Goal: Task Accomplishment & Management: Manage account settings

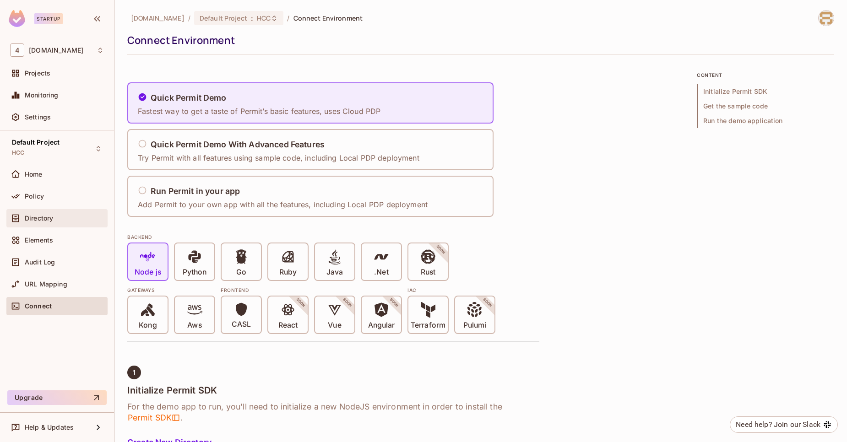
click at [47, 225] on div "Directory" at bounding box center [56, 218] width 101 height 18
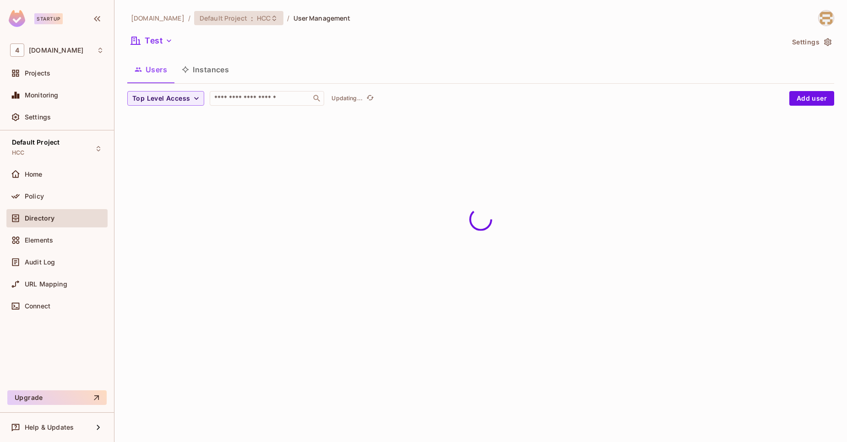
click at [257, 17] on span "HCC" at bounding box center [264, 18] width 14 height 9
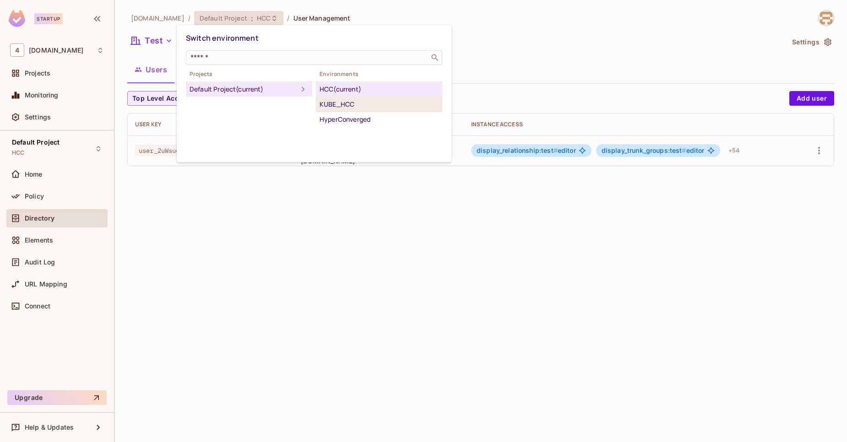
click at [348, 101] on div "KUBE_HCC" at bounding box center [378, 104] width 119 height 11
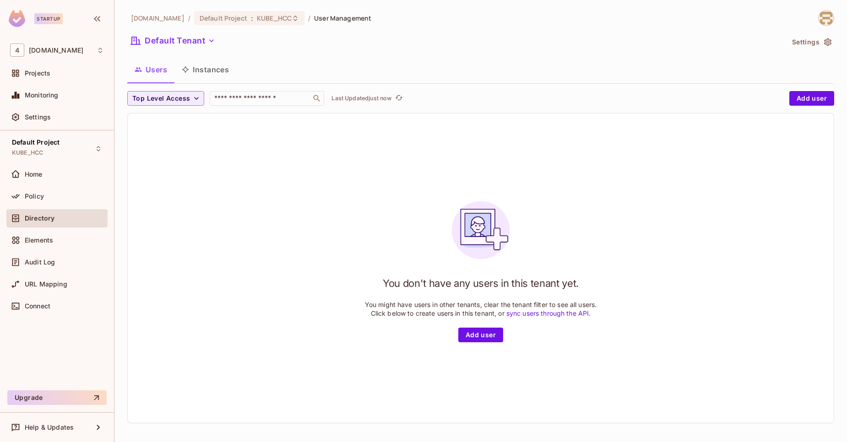
click at [198, 68] on button "Instances" at bounding box center [205, 69] width 62 height 23
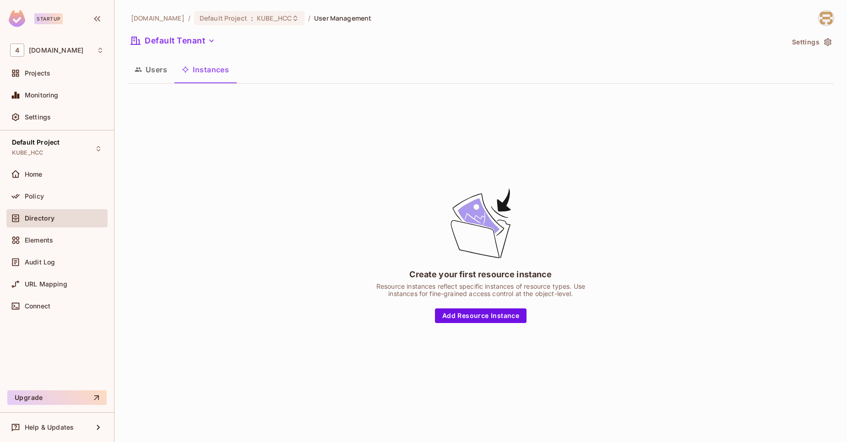
click at [158, 76] on button "Users" at bounding box center [150, 69] width 47 height 23
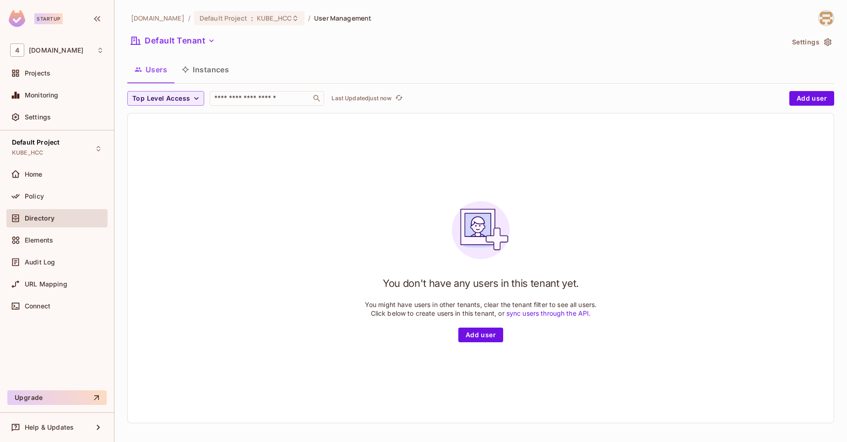
click at [224, 72] on button "Instances" at bounding box center [205, 69] width 62 height 23
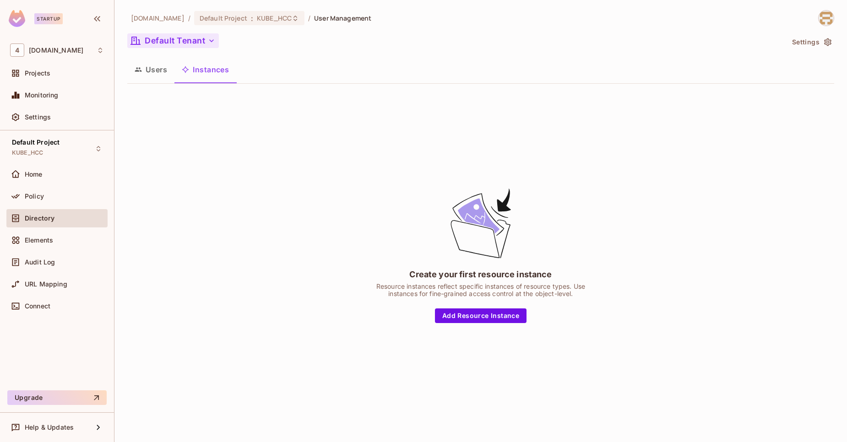
click at [211, 37] on icon "button" at bounding box center [211, 40] width 9 height 9
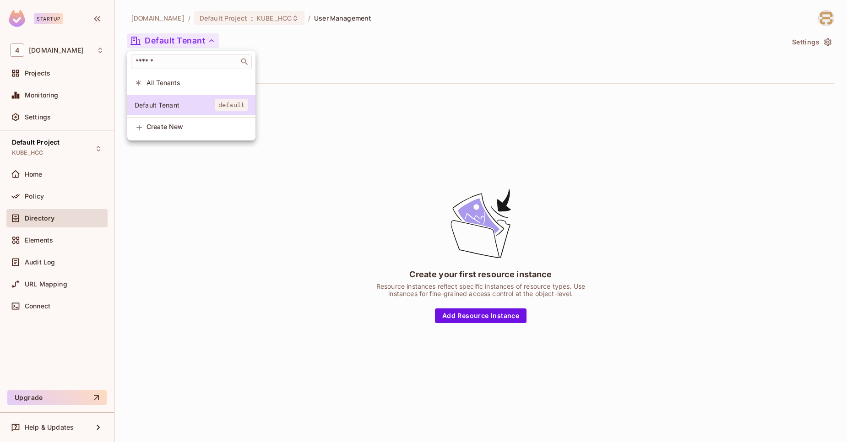
click at [174, 83] on span "All Tenants" at bounding box center [197, 82] width 102 height 9
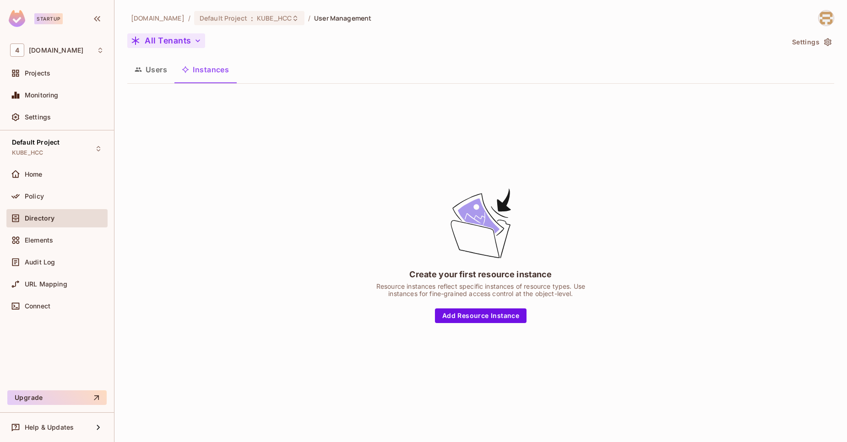
click at [154, 70] on button "Users" at bounding box center [150, 69] width 47 height 23
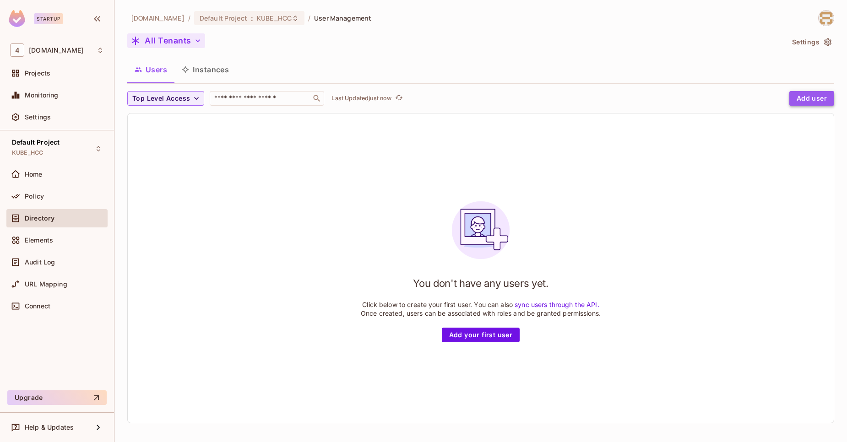
click at [801, 103] on button "Add user" at bounding box center [811, 98] width 45 height 15
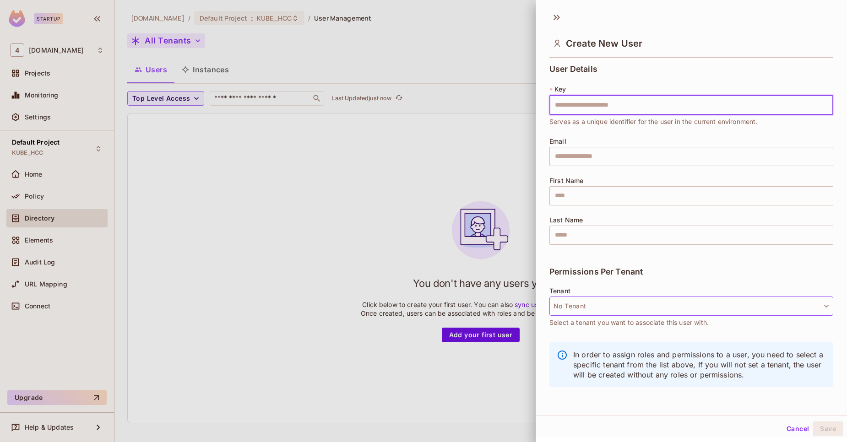
click at [595, 313] on button "No Tenant" at bounding box center [691, 306] width 284 height 19
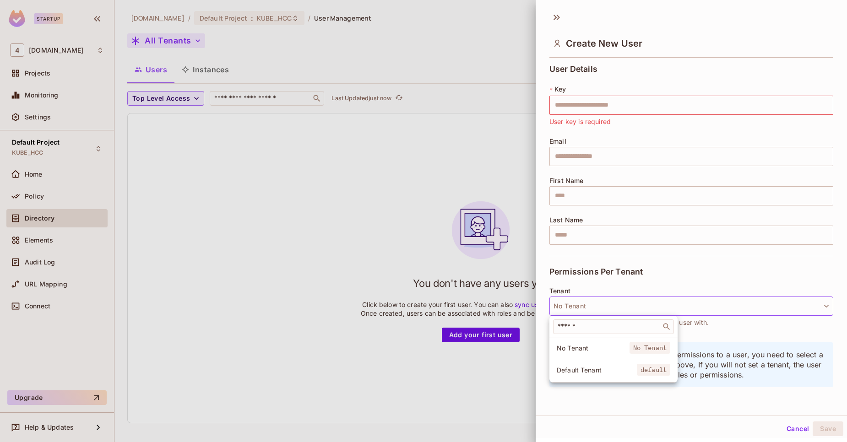
click at [430, 202] on div at bounding box center [423, 221] width 847 height 442
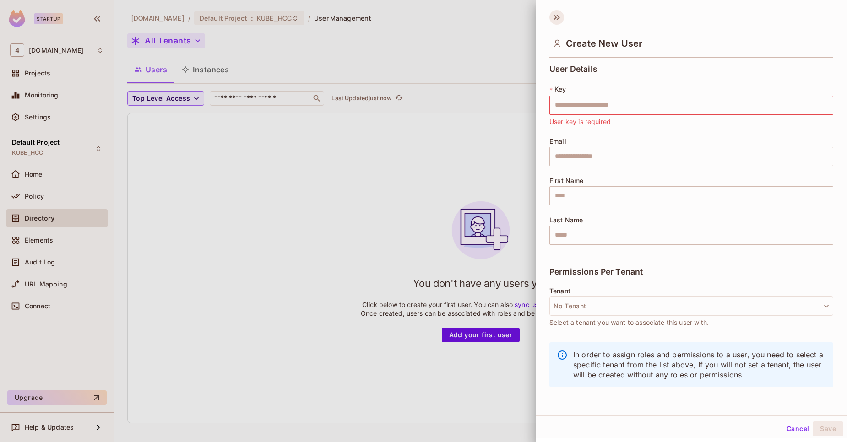
drag, startPoint x: 453, startPoint y: 140, endPoint x: 556, endPoint y: 15, distance: 161.5
click at [556, 15] on div "Create New User User Details * Key ​ User key is required Email ​ First Name ​ …" at bounding box center [423, 221] width 847 height 442
click at [556, 15] on icon at bounding box center [557, 17] width 3 height 5
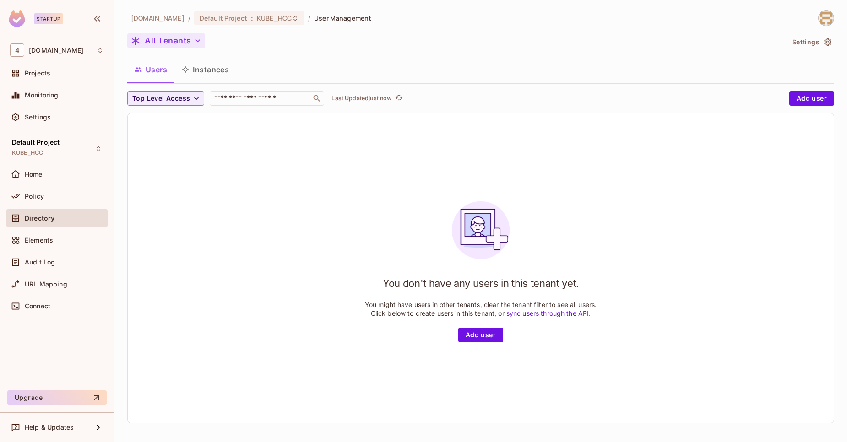
click at [168, 40] on button "All Tenants" at bounding box center [166, 40] width 78 height 15
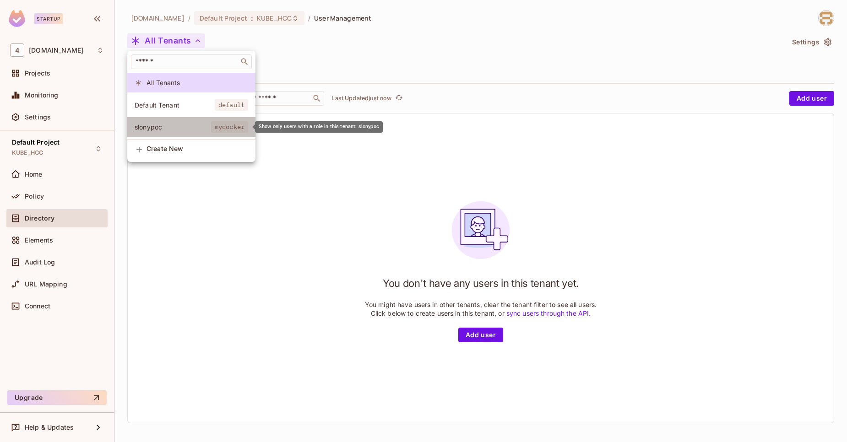
click at [191, 118] on li "slonypoc mydocker" at bounding box center [191, 127] width 128 height 20
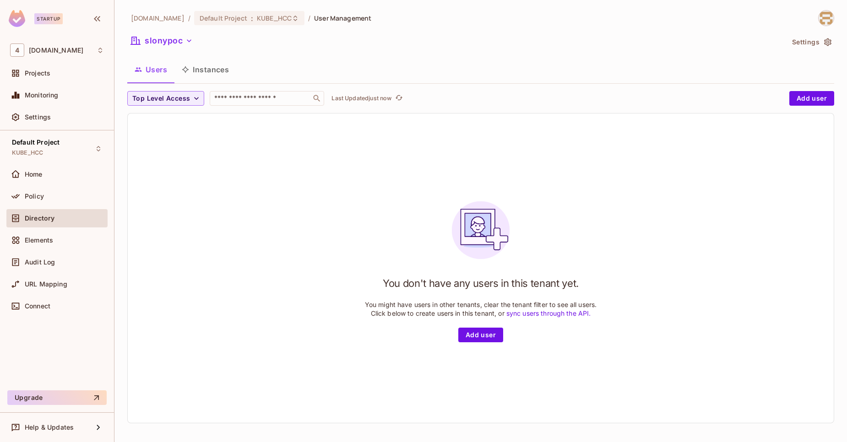
click at [215, 75] on button "Instances" at bounding box center [205, 69] width 62 height 23
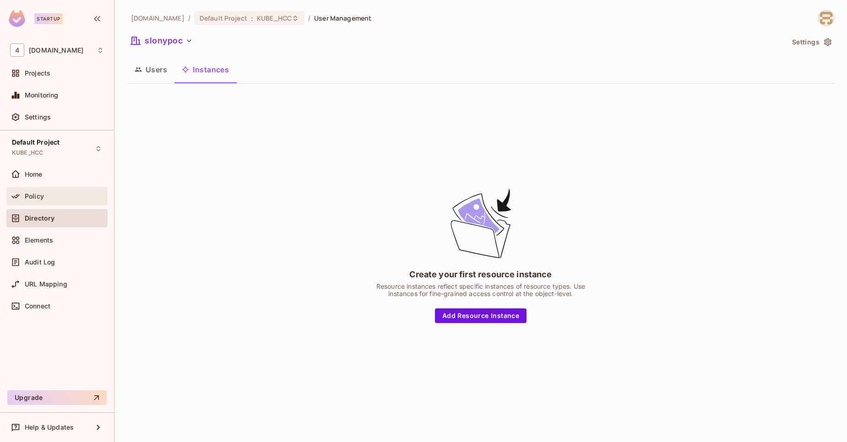
click at [68, 189] on div "Policy" at bounding box center [56, 196] width 101 height 18
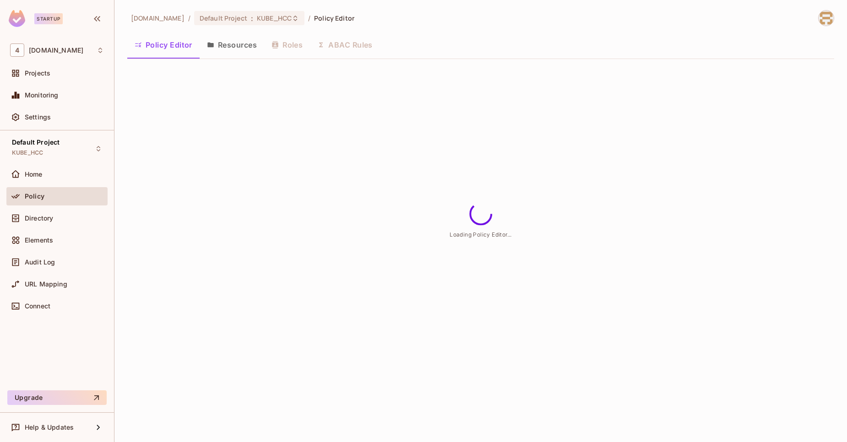
click at [254, 42] on button "Resources" at bounding box center [232, 44] width 65 height 23
click at [233, 45] on div "46labs.com / Default Project : KUBE_HCC / Policy Editor Policy Editor Resources…" at bounding box center [480, 221] width 732 height 442
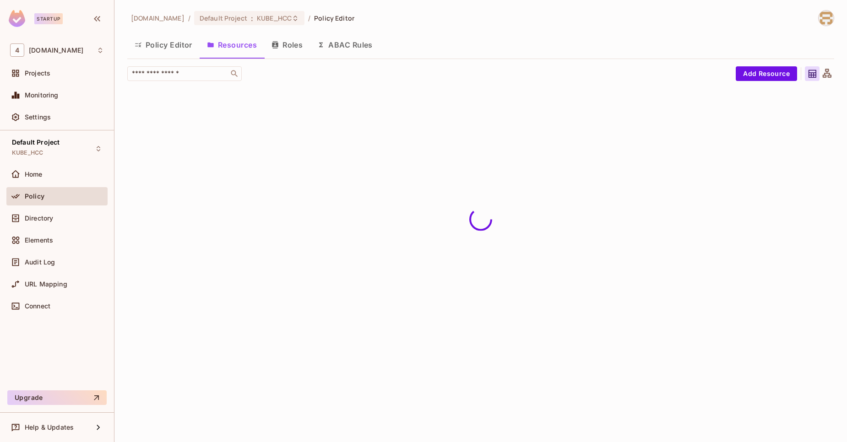
click at [233, 45] on button "Resources" at bounding box center [232, 44] width 65 height 23
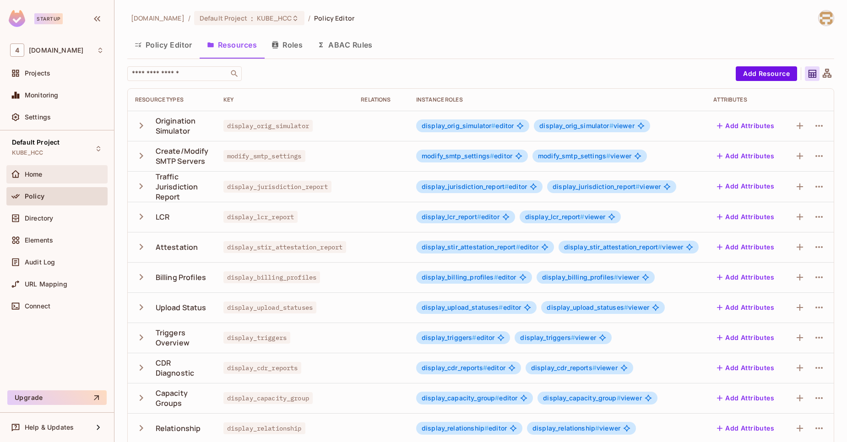
click at [64, 167] on div "Home" at bounding box center [56, 174] width 101 height 18
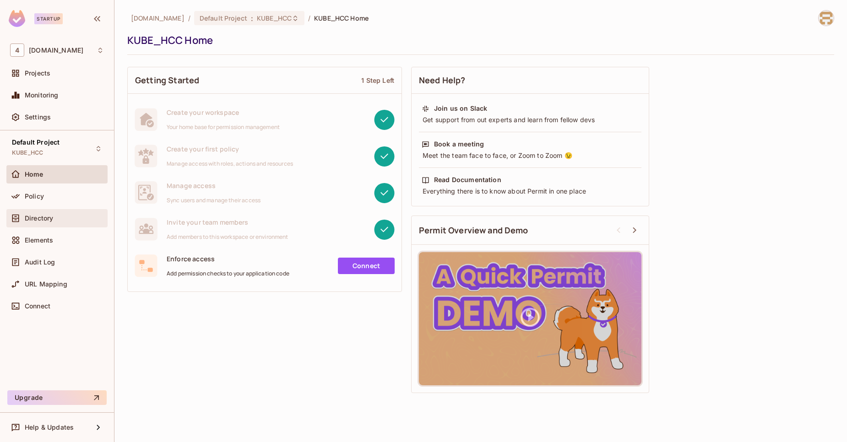
click at [39, 215] on span "Directory" at bounding box center [39, 218] width 28 height 7
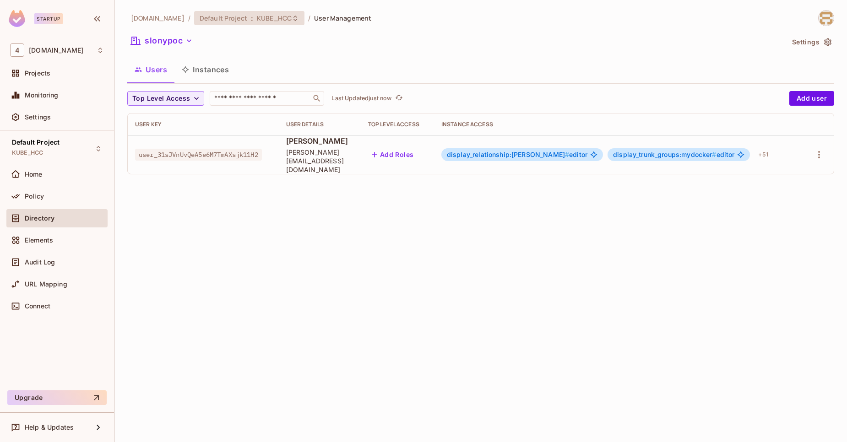
click at [260, 18] on span "KUBE_HCC" at bounding box center [274, 18] width 35 height 9
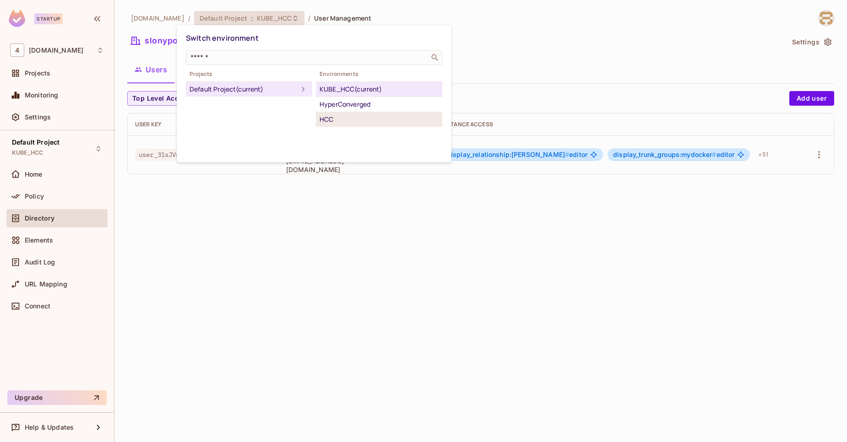
click at [342, 117] on div "HCC" at bounding box center [378, 119] width 119 height 11
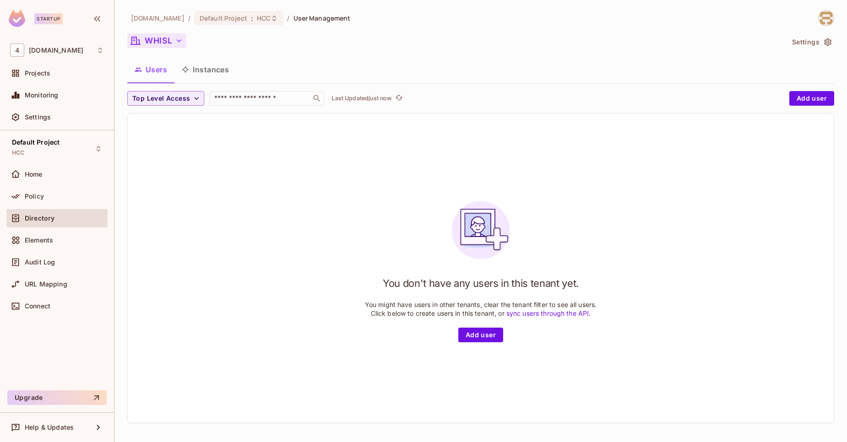
click at [167, 43] on button "WHISL" at bounding box center [156, 40] width 59 height 15
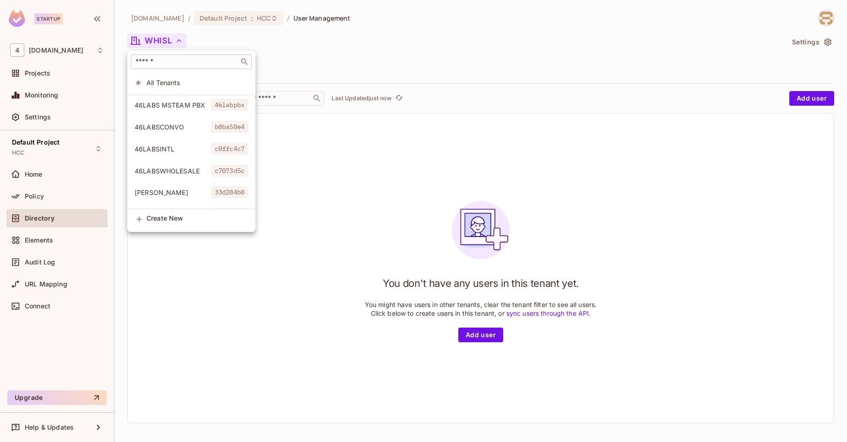
click at [156, 67] on div "​" at bounding box center [191, 61] width 121 height 15
type input "***"
click at [173, 171] on span "Dev. Environment" at bounding box center [173, 171] width 76 height 9
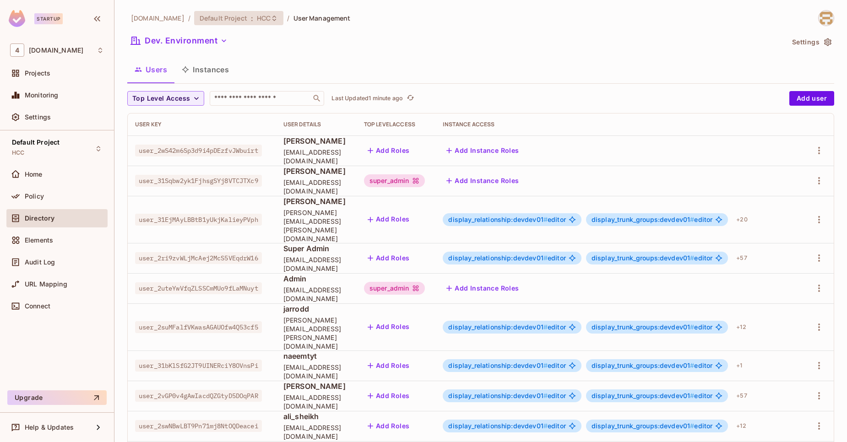
click at [252, 12] on div "Default Project : HCC" at bounding box center [239, 18] width 90 height 14
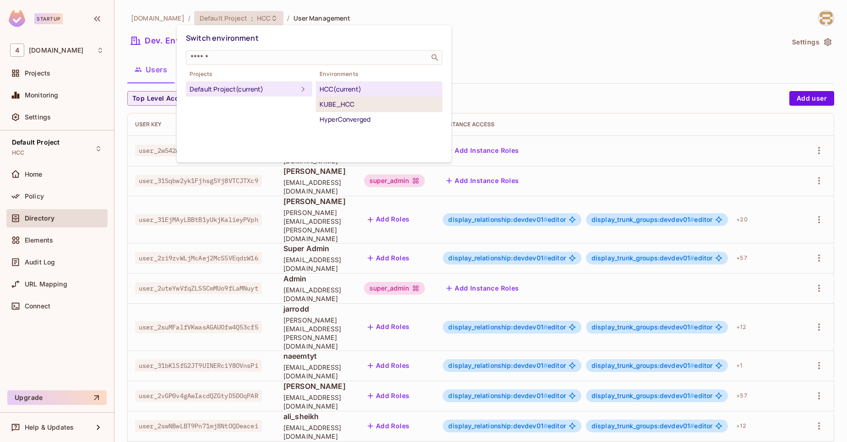
click at [357, 106] on div "KUBE_HCC" at bounding box center [378, 104] width 119 height 11
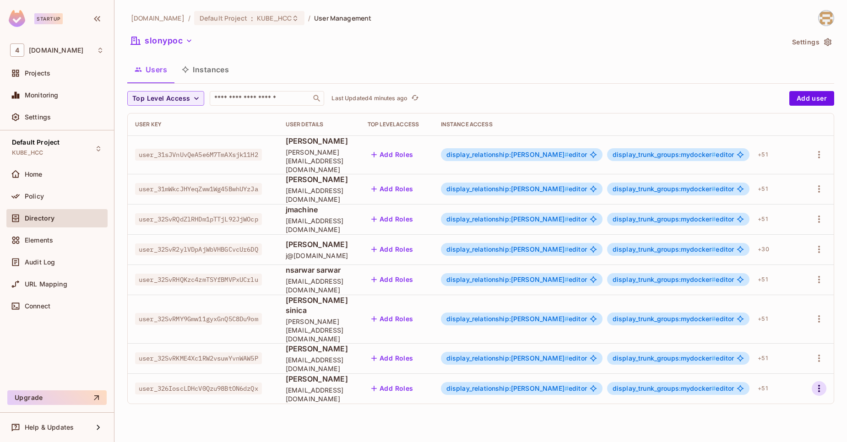
click at [824, 381] on button "button" at bounding box center [818, 388] width 15 height 15
click at [769, 380] on div "Edit" at bounding box center [770, 380] width 12 height 9
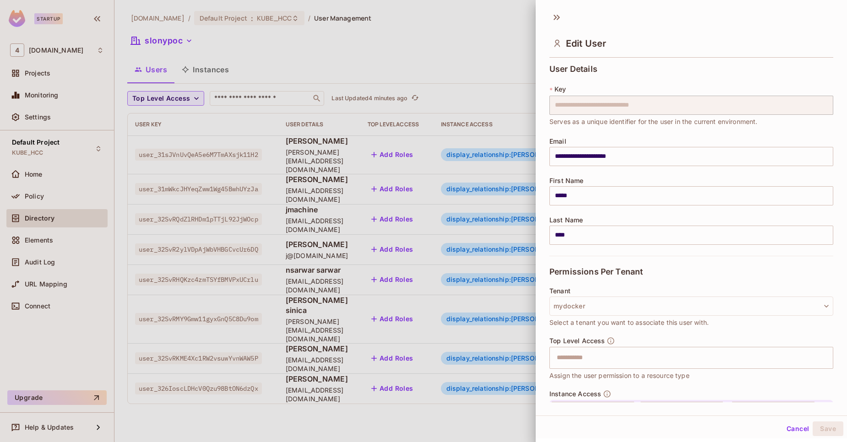
click at [825, 361] on div "**********" at bounding box center [690, 231] width 311 height 341
click at [791, 434] on button "Cancel" at bounding box center [797, 428] width 30 height 15
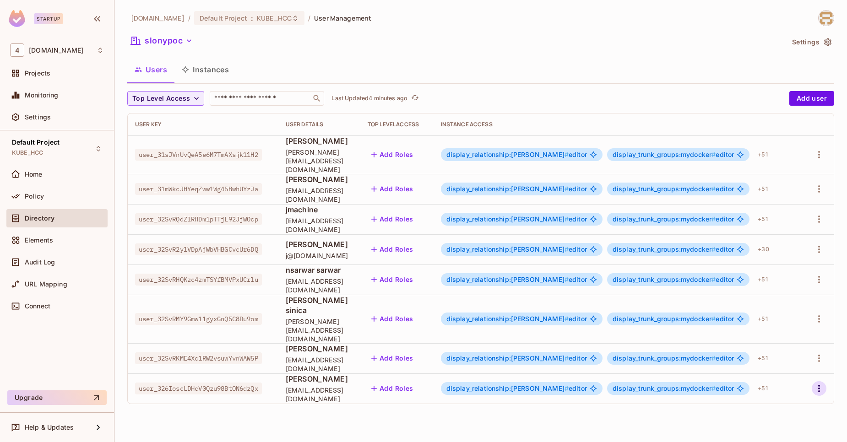
click at [818, 381] on button "button" at bounding box center [818, 388] width 15 height 15
click at [768, 425] on div "Delete User" at bounding box center [782, 420] width 36 height 9
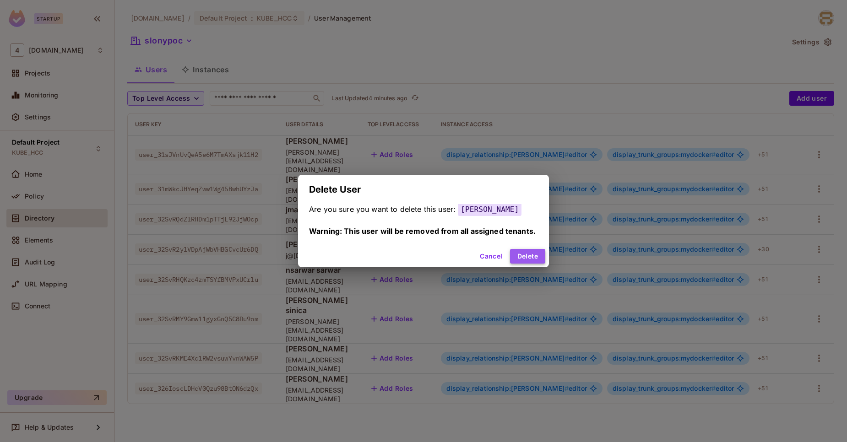
click at [529, 263] on button "Delete" at bounding box center [527, 256] width 35 height 15
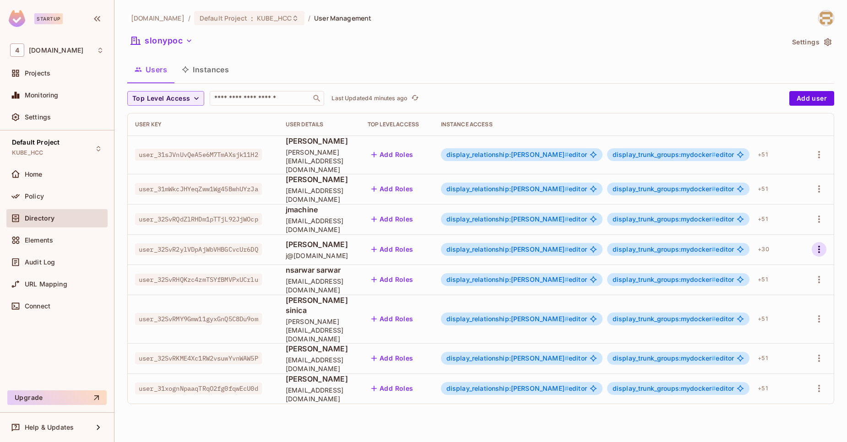
click at [821, 244] on icon "button" at bounding box center [818, 249] width 11 height 11
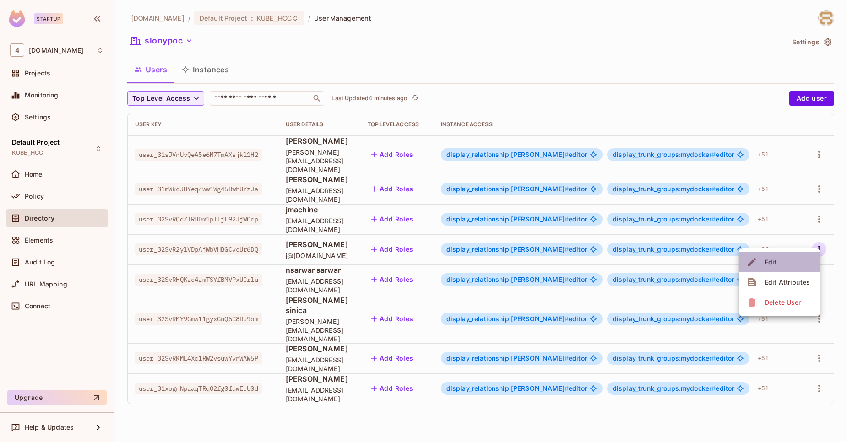
click at [766, 264] on div "Edit" at bounding box center [770, 262] width 12 height 9
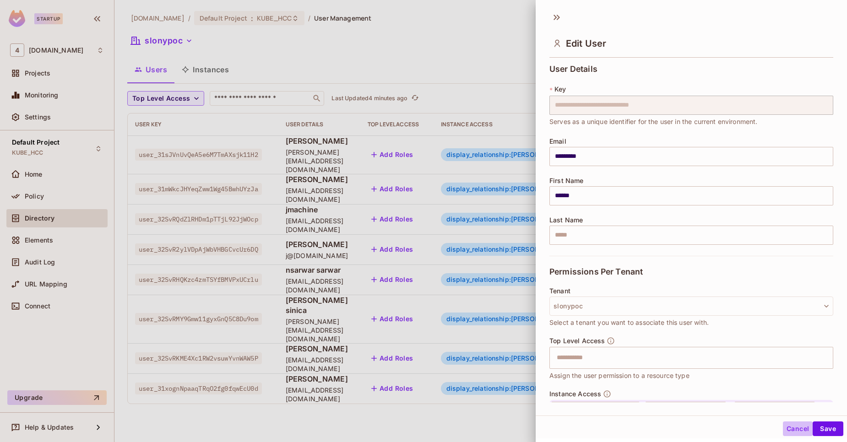
click at [782, 427] on button "Cancel" at bounding box center [797, 428] width 30 height 15
